Goal: Check status: Check status

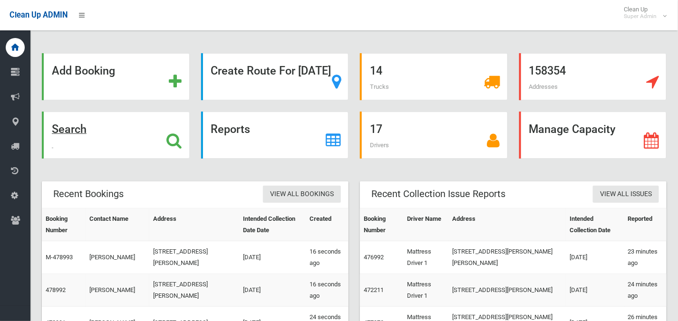
click at [86, 128] on strong "Search" at bounding box center [69, 129] width 35 height 13
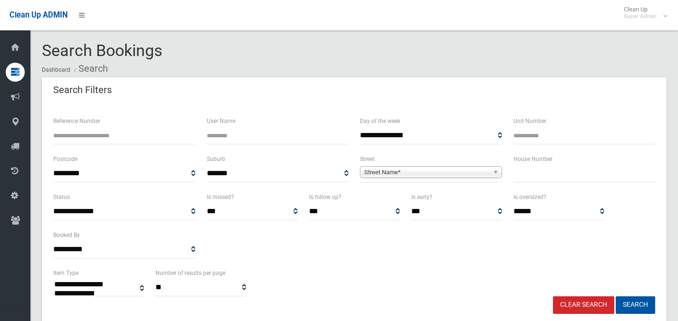
select select
click at [383, 173] on span "Street Name*" at bounding box center [426, 172] width 125 height 11
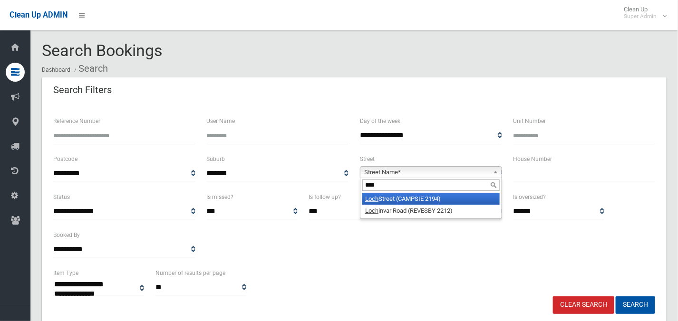
type input "****"
click at [385, 199] on li "[GEOGRAPHIC_DATA] (CAMPSIE 2194)" at bounding box center [430, 199] width 137 height 12
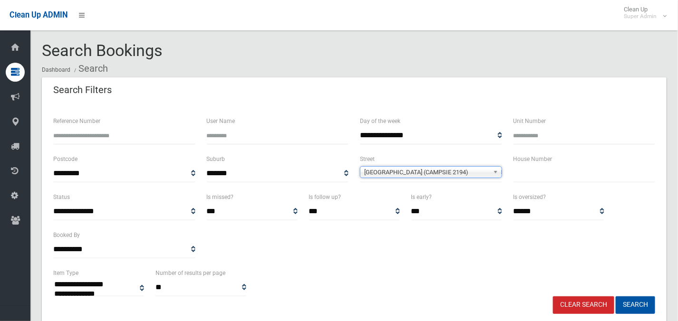
click at [517, 174] on input "text" at bounding box center [584, 174] width 142 height 18
type input "*****"
click at [630, 303] on button "Search" at bounding box center [634, 306] width 39 height 18
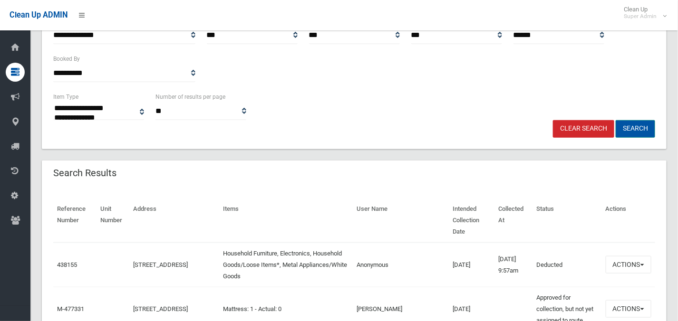
scroll to position [178, 0]
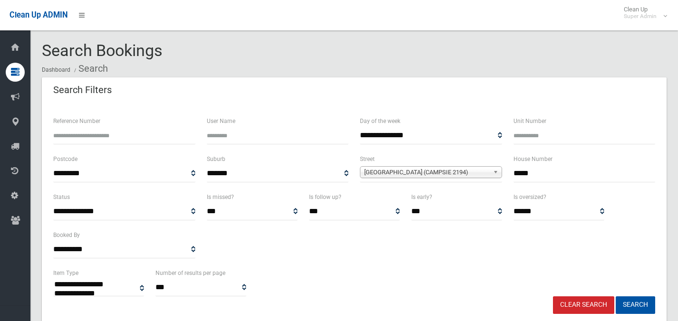
select select
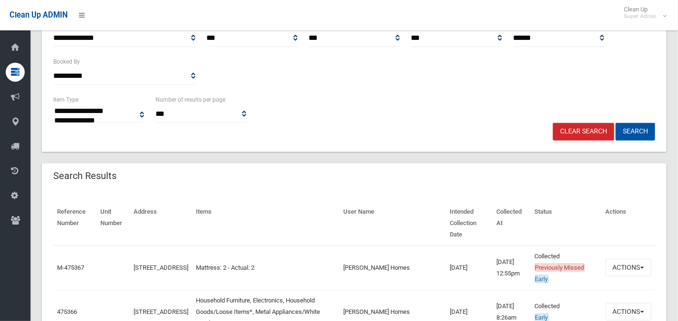
scroll to position [237, 0]
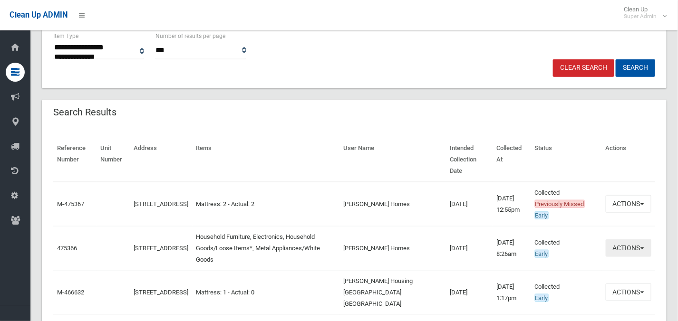
click at [623, 239] on button "Actions" at bounding box center [628, 248] width 46 height 18
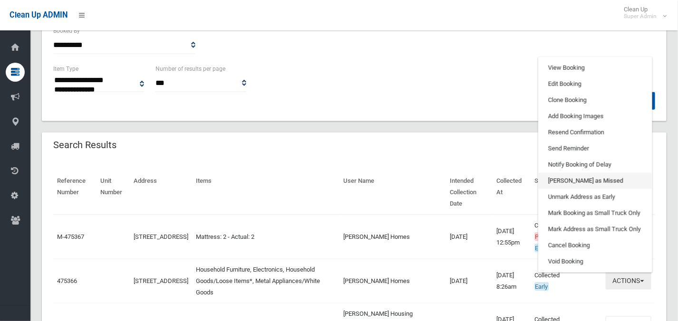
scroll to position [178, 0]
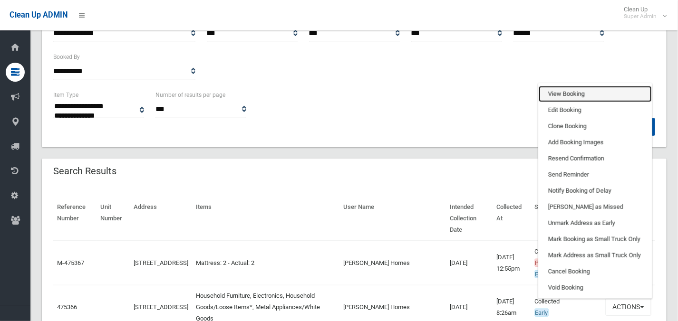
click at [562, 86] on link "View Booking" at bounding box center [594, 94] width 113 height 16
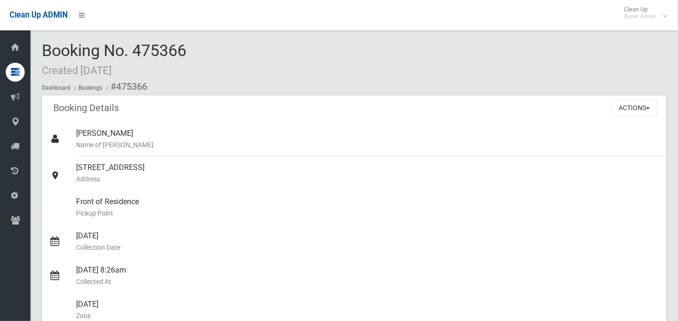
drag, startPoint x: 43, startPoint y: 48, endPoint x: 190, endPoint y: 49, distance: 146.8
click at [191, 49] on div "Booking No. 475366 Created 23/07/2025 Dashboard Bookings #475366" at bounding box center [354, 69] width 624 height 54
drag, startPoint x: 190, startPoint y: 49, endPoint x: 139, endPoint y: 49, distance: 50.8
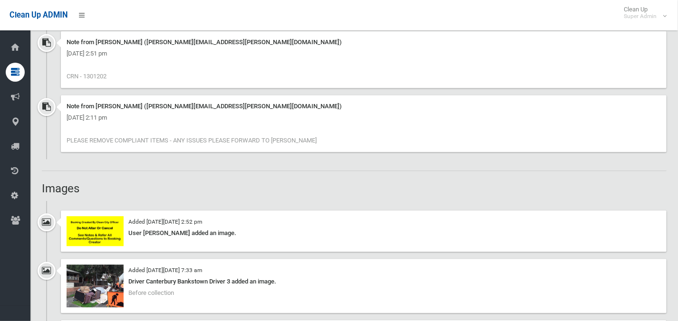
scroll to position [831, 0]
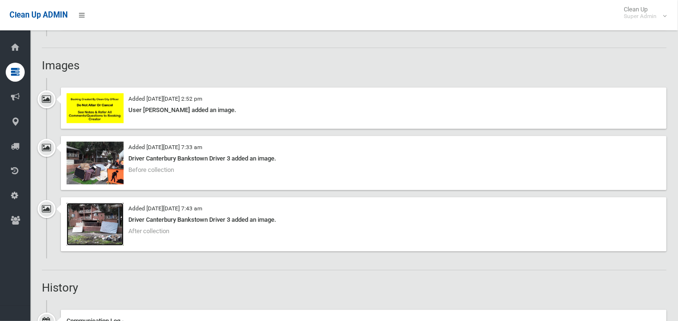
click at [96, 237] on img at bounding box center [95, 224] width 57 height 43
click at [105, 218] on img at bounding box center [95, 224] width 57 height 43
